Goal: Task Accomplishment & Management: Manage account settings

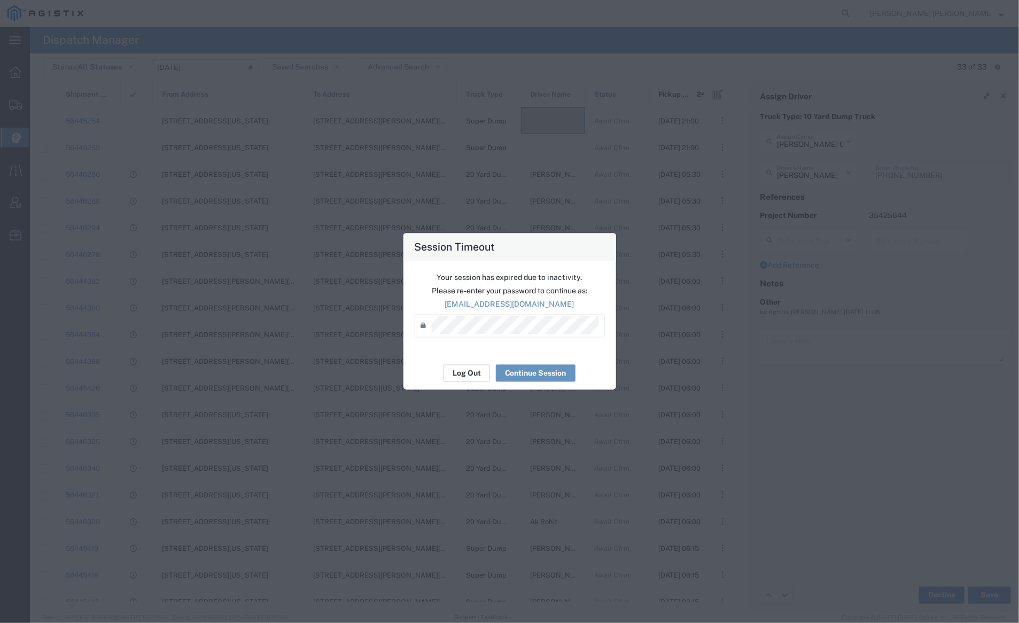
click at [467, 371] on button "Log Out" at bounding box center [466, 373] width 46 height 17
